Goal: Check status

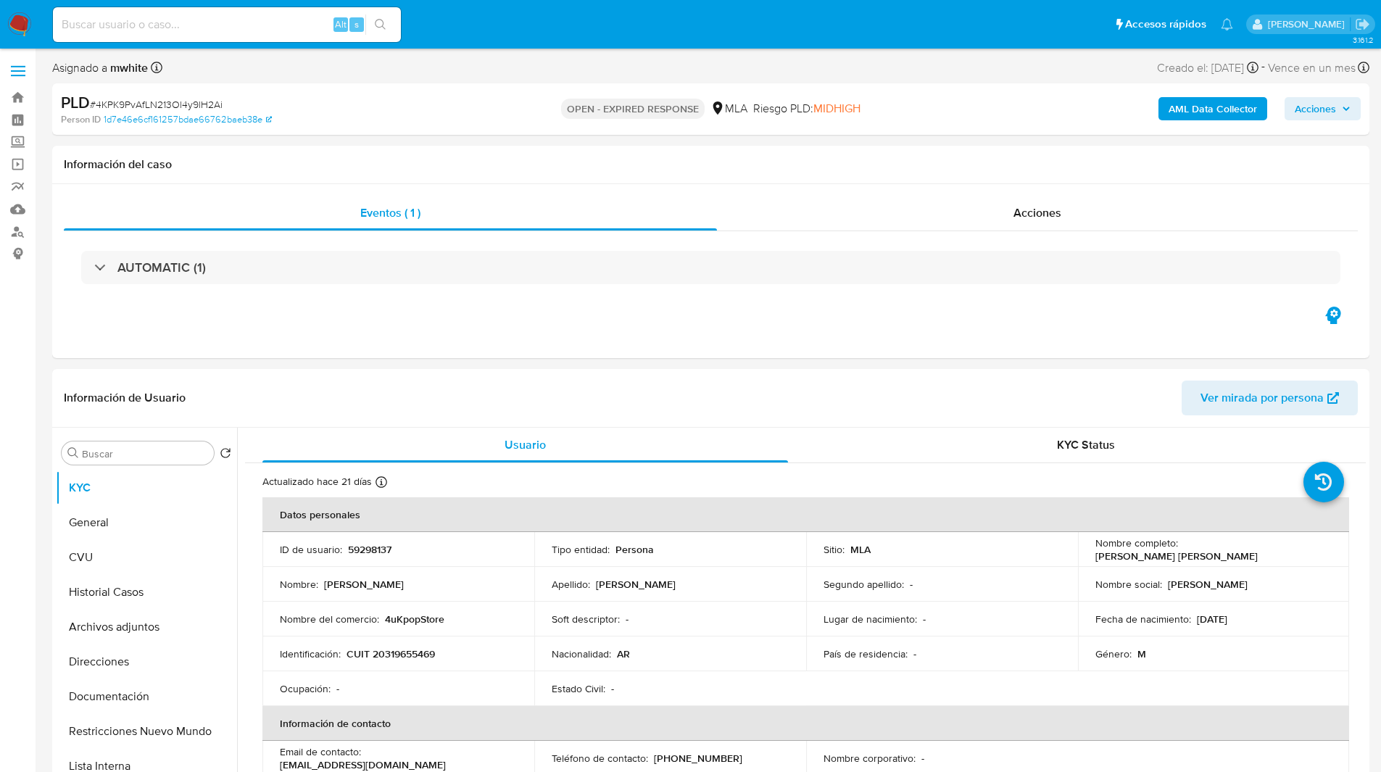
select select "10"
click at [535, 38] on ul "Pausado Ver notificaciones Alt s Accesos rápidos Presiona las siguientes teclas…" at bounding box center [643, 24] width 1195 height 36
select select "10"
click at [431, 9] on ul "Pausado Ver notificaciones Alt s Accesos rápidos Presiona las siguientes teclas…" at bounding box center [643, 24] width 1195 height 36
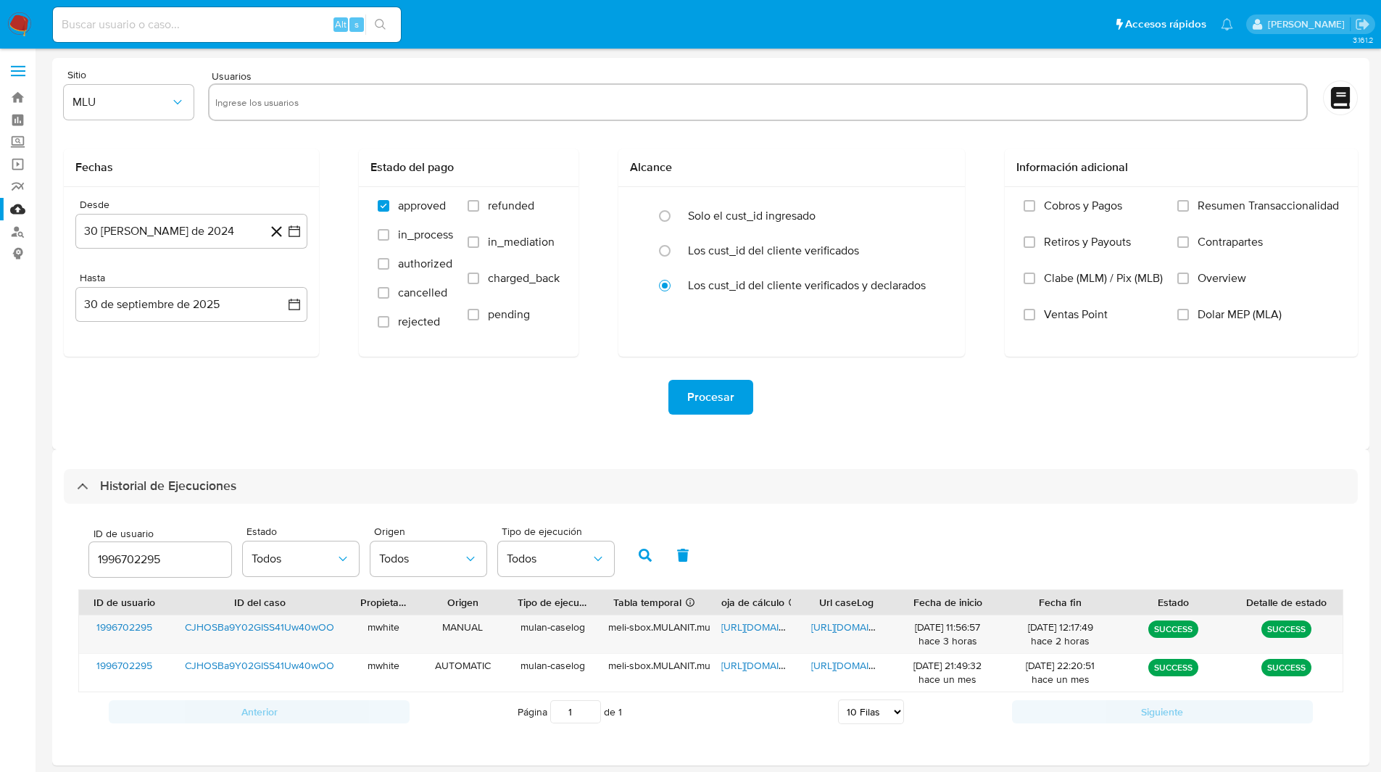
select select "10"
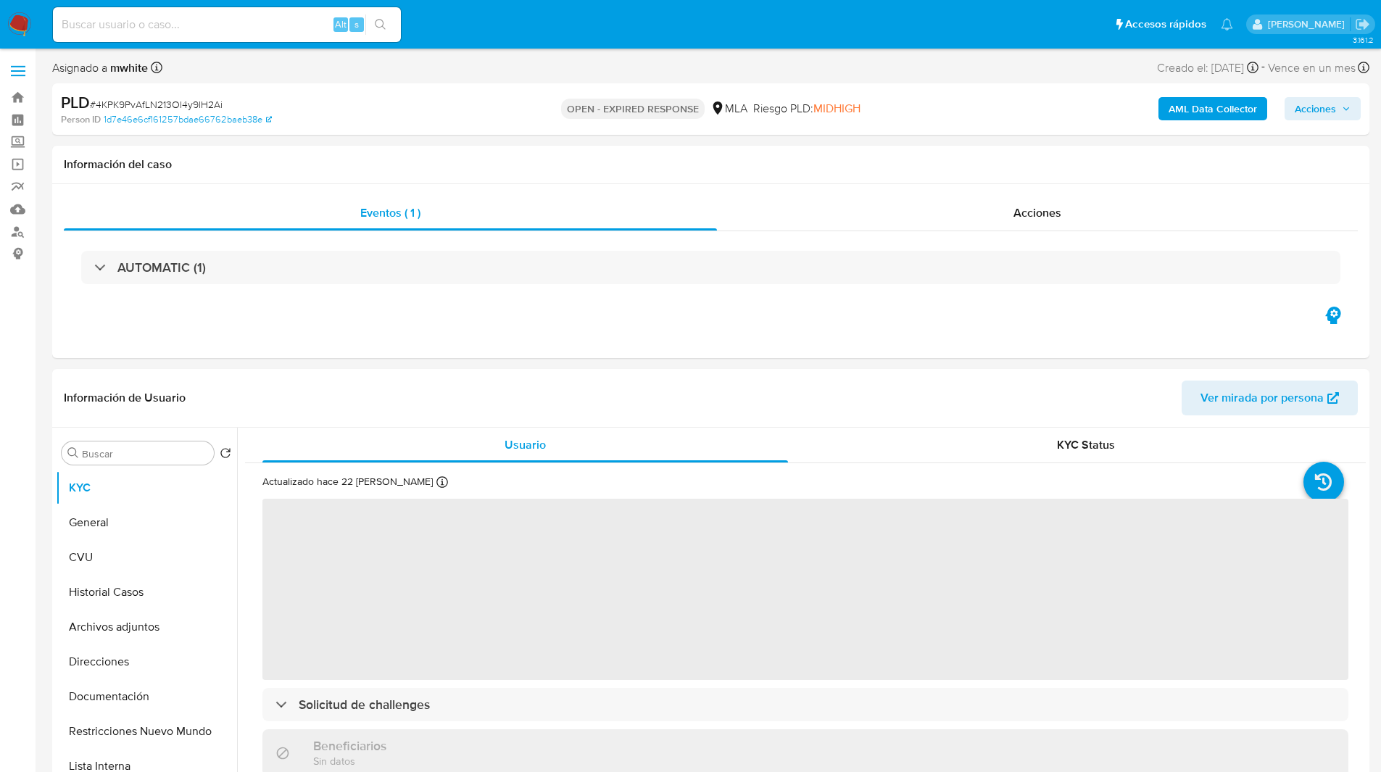
select select "10"
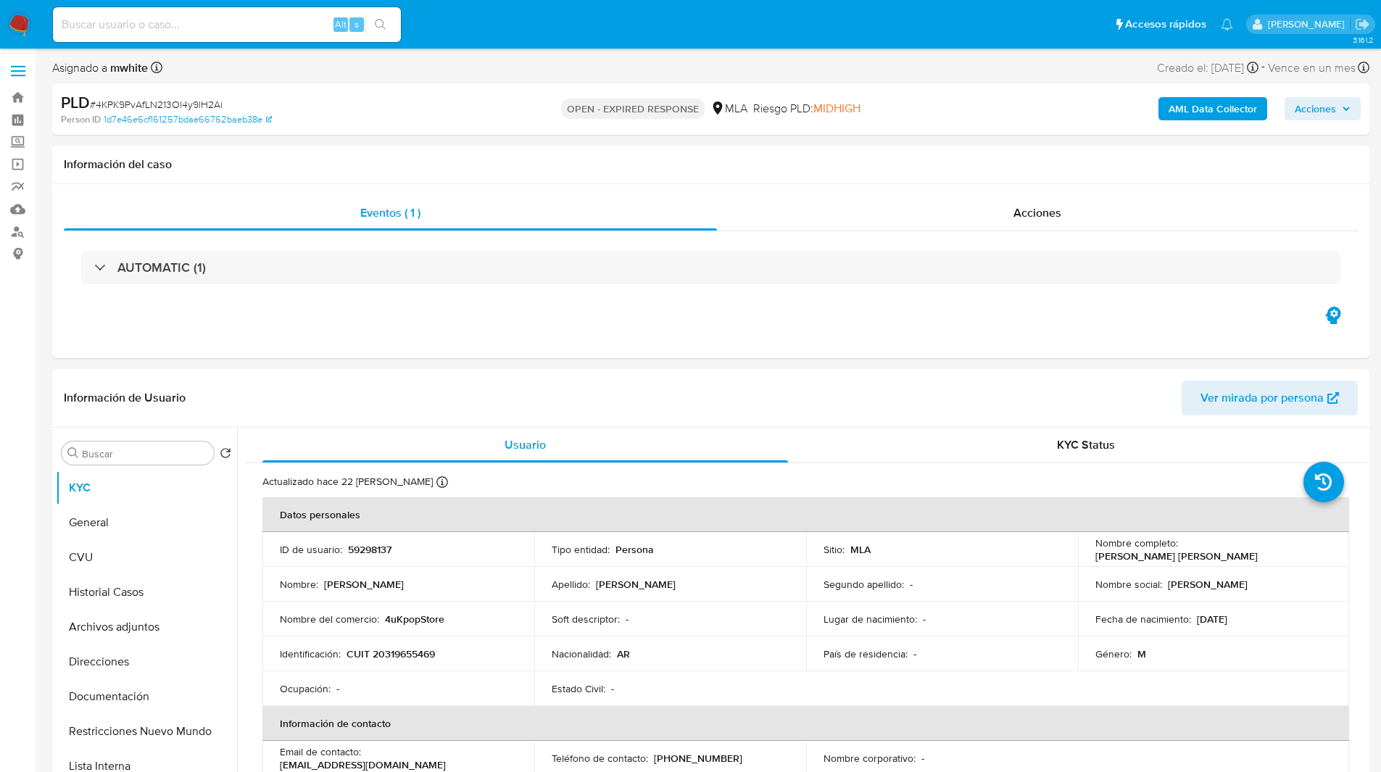
click at [496, 9] on ul "Pausado Ver notificaciones Alt s Accesos rápidos Presiona las siguientes teclas…" at bounding box center [643, 24] width 1195 height 36
click at [449, 18] on ul "Pausado Ver notificaciones Alt s Accesos rápidos Presiona las siguientes teclas…" at bounding box center [643, 24] width 1195 height 36
